Goal: Task Accomplishment & Management: Manage account settings

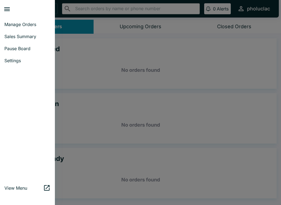
click at [9, 49] on span "Pause Board" at bounding box center [27, 48] width 46 height 5
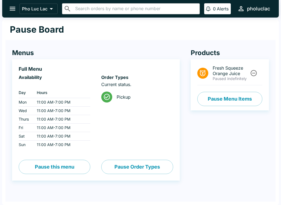
click at [53, 165] on button "Pause this menu" at bounding box center [55, 167] width 72 height 14
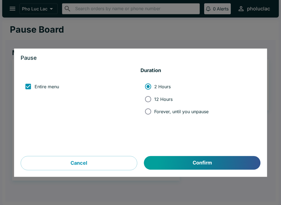
click at [17, 23] on div at bounding box center [140, 102] width 281 height 205
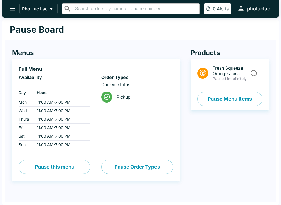
click at [115, 155] on div "Order Types Current status. Pickup Pause Order Types" at bounding box center [137, 125] width 72 height 100
click at [243, 99] on button "Pause Menu Items" at bounding box center [230, 99] width 65 height 14
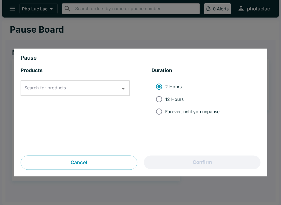
click at [41, 81] on div "Search for products" at bounding box center [75, 88] width 109 height 15
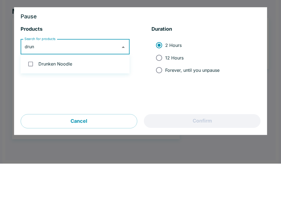
type input "drunk"
click at [28, 100] on input "checkbox" at bounding box center [30, 105] width 11 height 11
checkbox input "true"
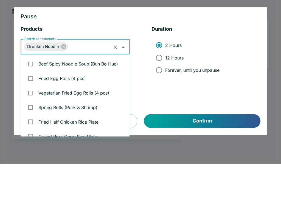
scroll to position [632, 0]
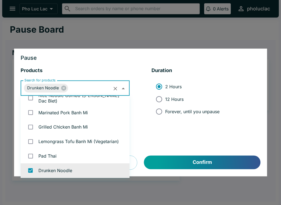
click at [176, 99] on span "12 Hours" at bounding box center [174, 99] width 18 height 5
click at [165, 99] on input "12 Hours" at bounding box center [159, 99] width 12 height 12
radio input "true"
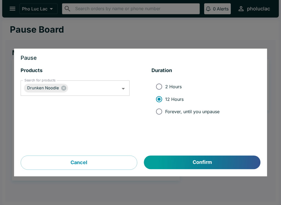
click at [214, 159] on button "Confirm" at bounding box center [202, 163] width 116 height 14
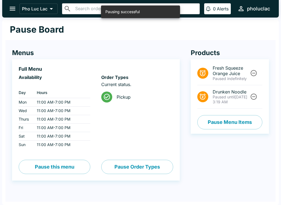
click at [14, 9] on icon "open drawer" at bounding box center [13, 9] width 6 height 4
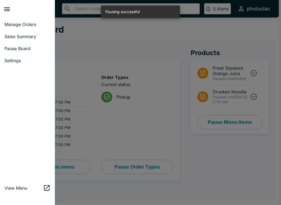
click at [9, 27] on link "Manage Orders" at bounding box center [27, 24] width 55 height 12
